Goal: Communication & Community: Answer question/provide support

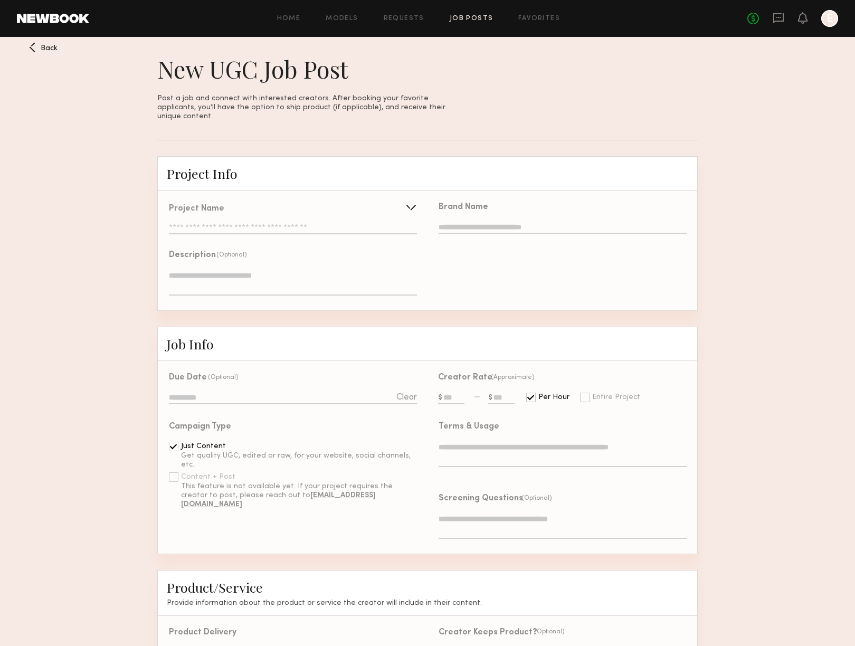
click at [478, 15] on link "Job Posts" at bounding box center [471, 18] width 44 height 7
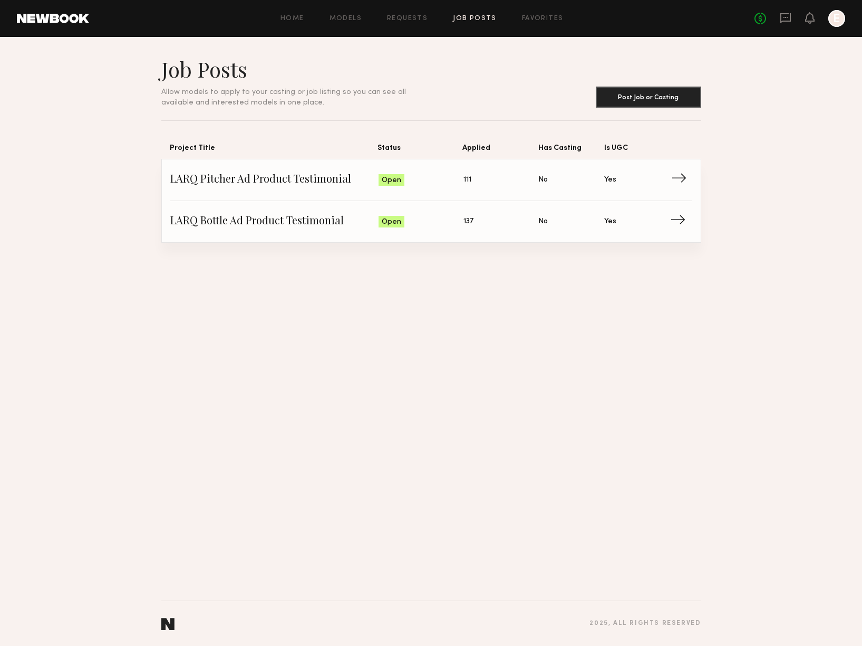
click at [477, 176] on span "Applied: 111" at bounding box center [501, 180] width 75 height 16
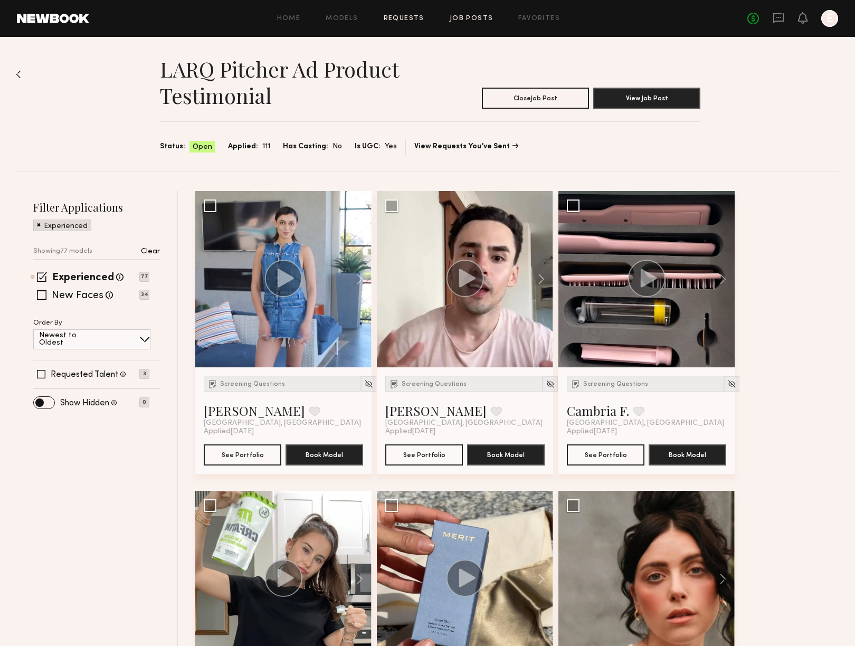
click at [399, 21] on link "Requests" at bounding box center [403, 18] width 41 height 7
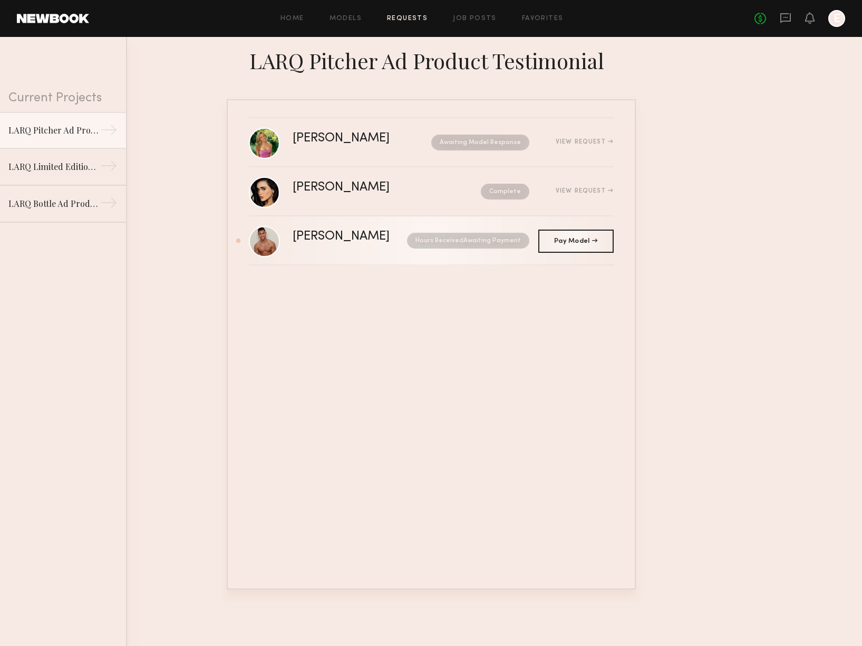
click at [345, 235] on div "[PERSON_NAME]" at bounding box center [346, 237] width 106 height 12
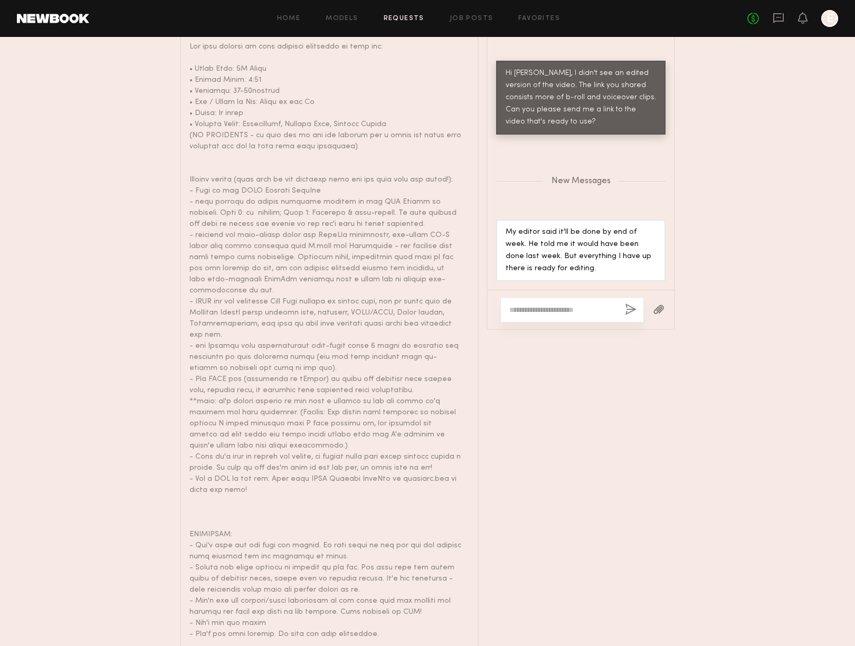
scroll to position [936, 0]
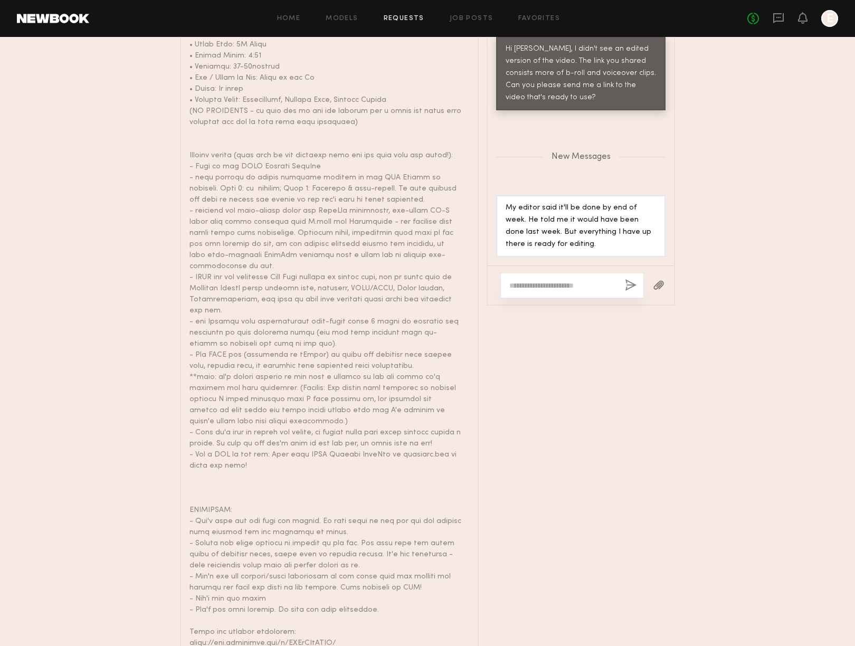
click at [574, 280] on textarea at bounding box center [562, 285] width 107 height 11
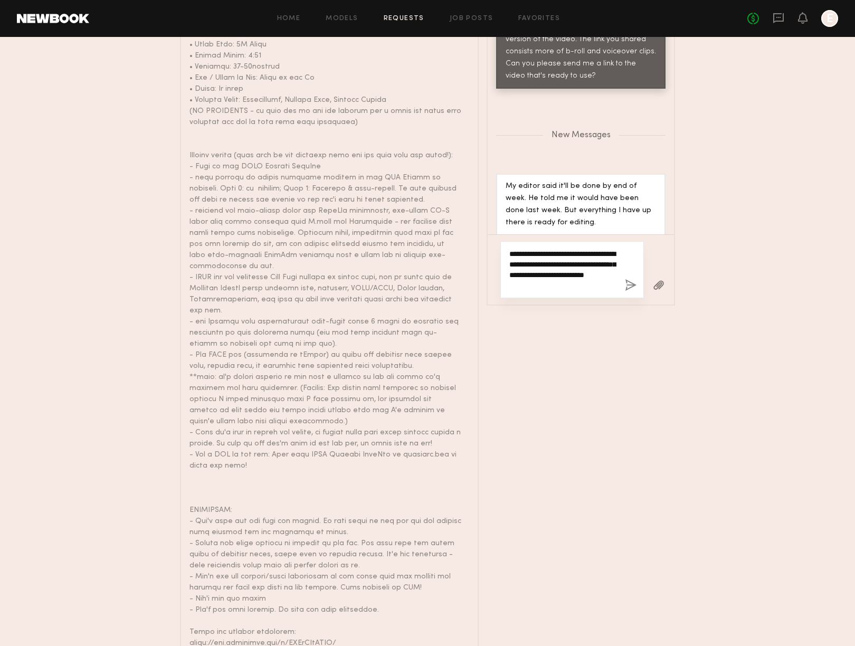
scroll to position [1057, 0]
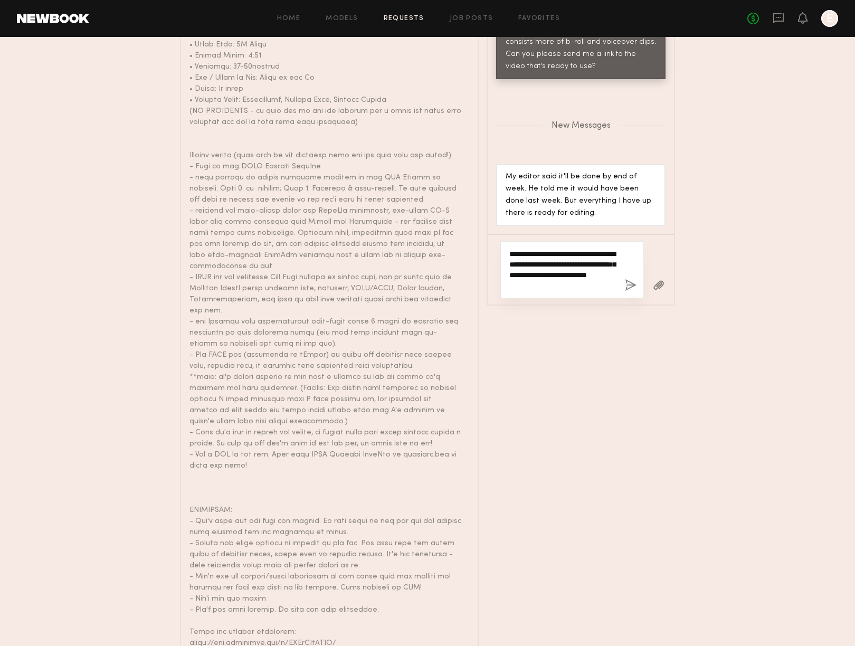
type textarea "**********"
click at [632, 279] on button "button" at bounding box center [631, 285] width 12 height 13
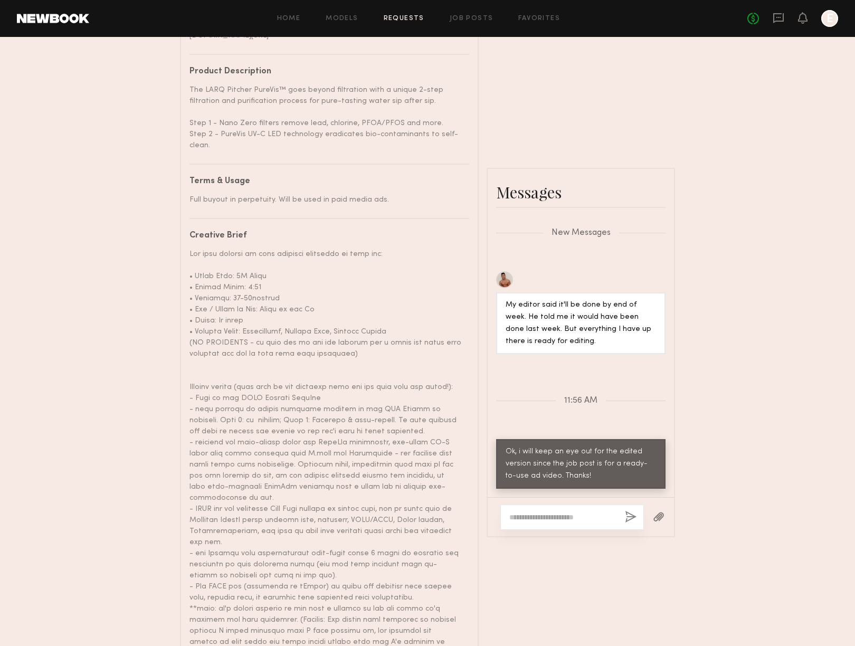
scroll to position [660, 0]
